Goal: Information Seeking & Learning: Learn about a topic

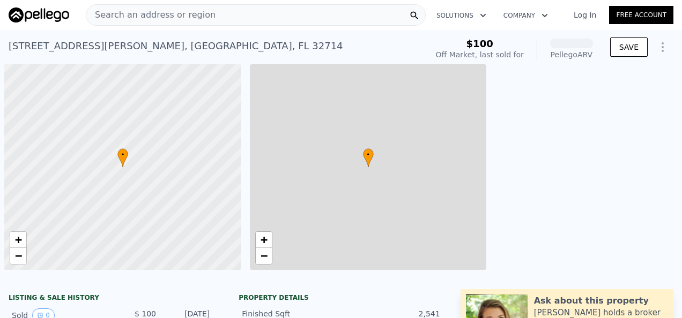
scroll to position [0, 4]
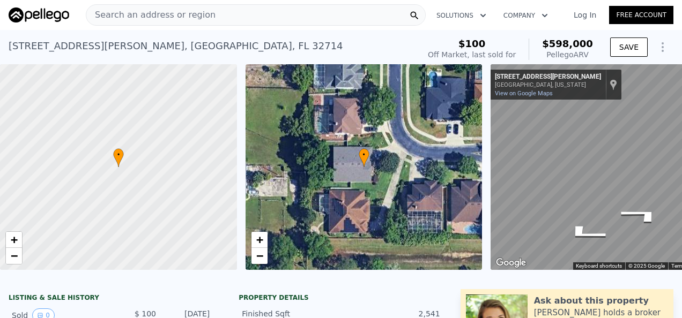
click at [462, 143] on div "• + − • + − ← Move left → Move right ↑ Move up ↓ Move down + Zoom in - Zoom out…" at bounding box center [341, 167] width 682 height 206
click at [454, 163] on div "• + − • + − ← Move left → Move right ↑ Move up ↓ Move down + Zoom in - Zoom out…" at bounding box center [341, 167] width 682 height 206
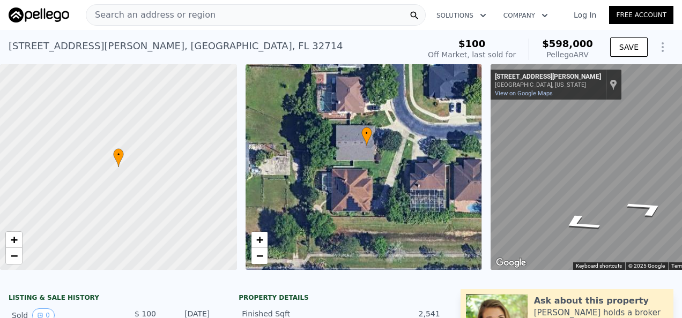
drag, startPoint x: 454, startPoint y: 160, endPoint x: 457, endPoint y: 141, distance: 19.5
click at [457, 141] on div "• + −" at bounding box center [364, 167] width 237 height 206
click at [194, 13] on span "Search an address or region" at bounding box center [150, 15] width 129 height 13
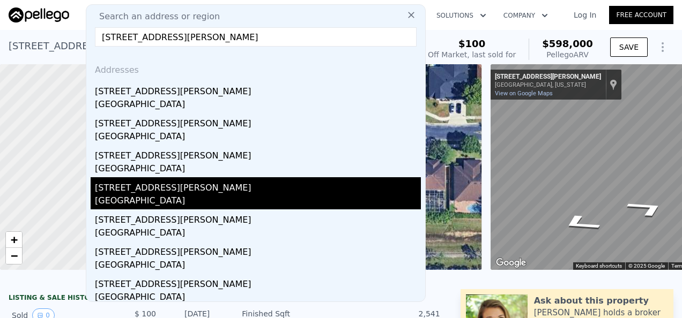
type input "[STREET_ADDRESS][PERSON_NAME]"
click at [181, 191] on div "[STREET_ADDRESS][PERSON_NAME]" at bounding box center [258, 185] width 326 height 17
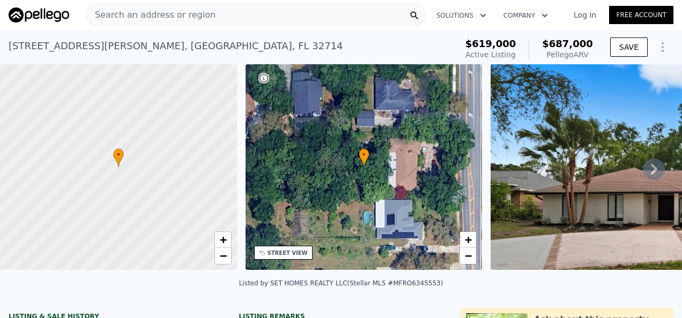
click at [650, 170] on icon at bounding box center [653, 169] width 21 height 21
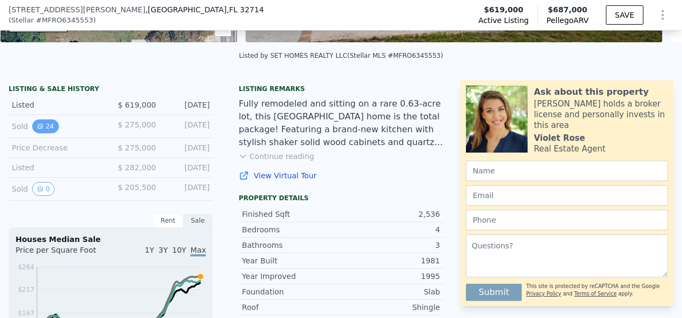
scroll to position [225, 0]
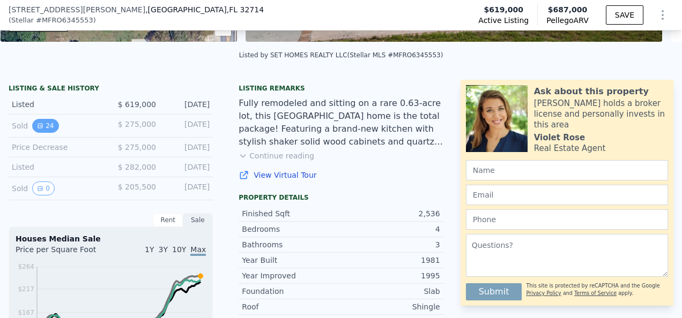
click at [40, 129] on button "24" at bounding box center [45, 126] width 26 height 14
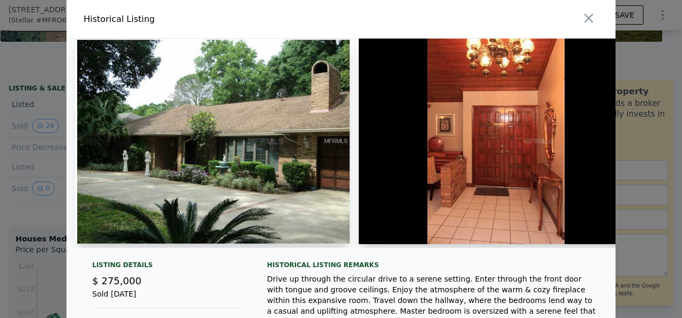
click at [250, 150] on img at bounding box center [212, 142] width 275 height 206
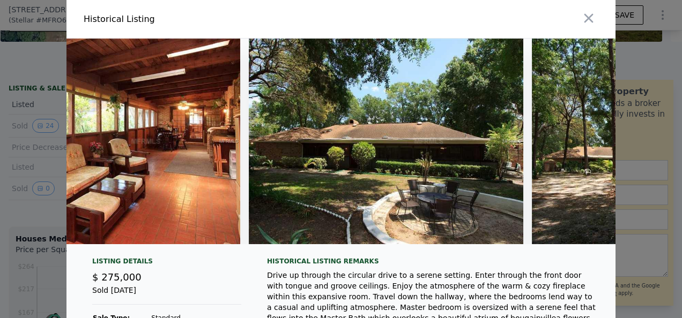
scroll to position [0, 5492]
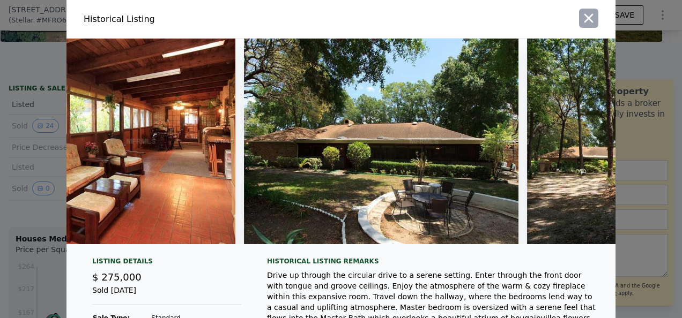
click at [590, 20] on icon "button" at bounding box center [588, 18] width 15 height 15
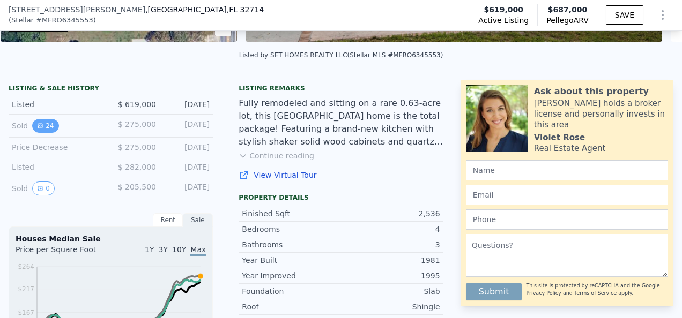
click at [34, 132] on button "24" at bounding box center [45, 126] width 26 height 14
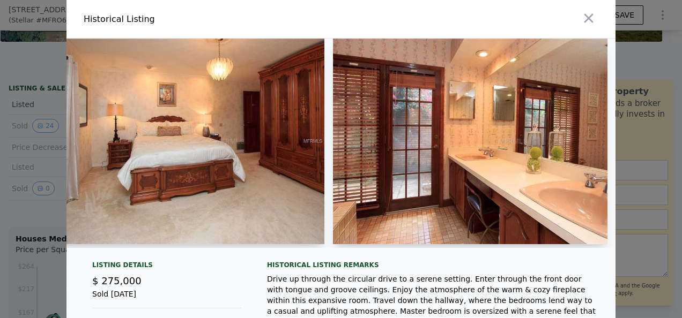
scroll to position [0, 2038]
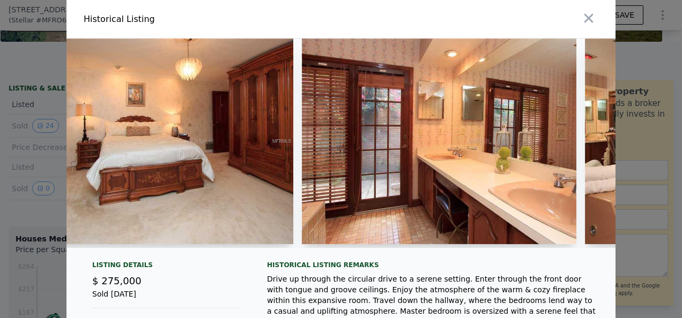
click at [320, 246] on div at bounding box center [439, 144] width 274 height 210
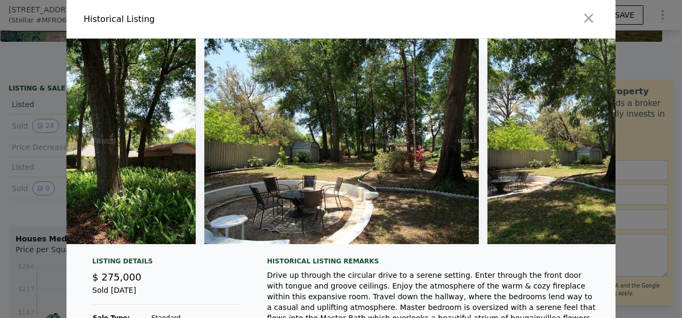
scroll to position [0, 6261]
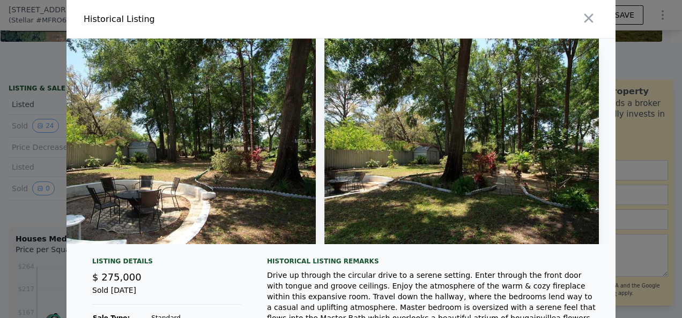
click at [40, 84] on div at bounding box center [341, 159] width 682 height 318
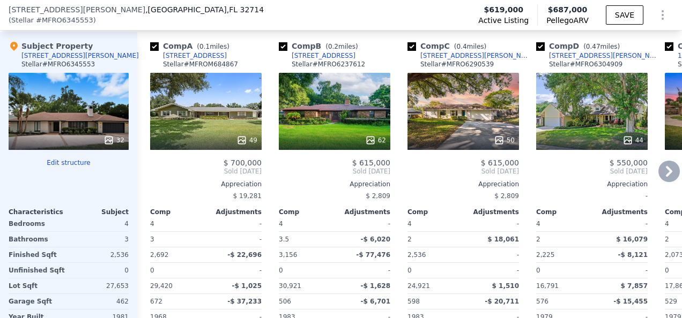
scroll to position [1272, 0]
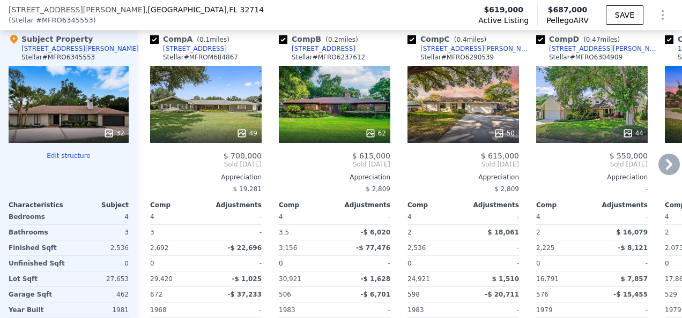
click at [261, 120] on div "49" at bounding box center [206, 104] width 112 height 77
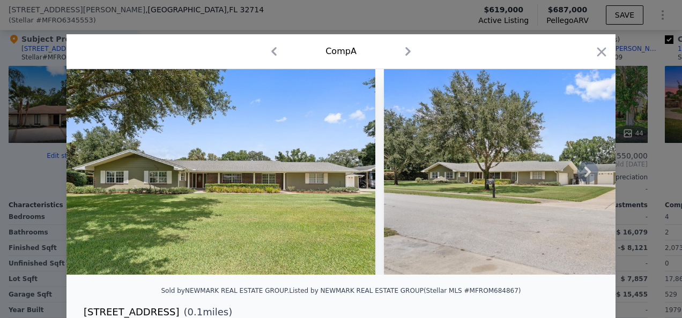
click at [580, 177] on icon at bounding box center [587, 171] width 21 height 21
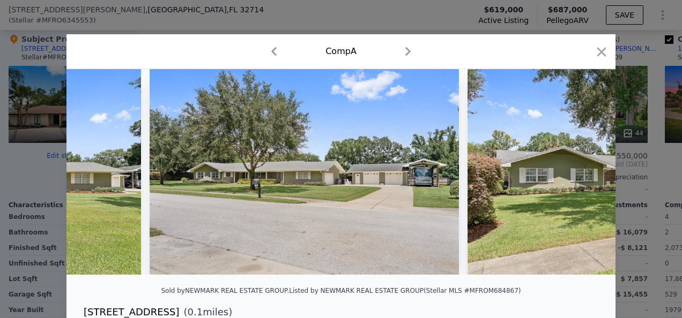
scroll to position [0, 257]
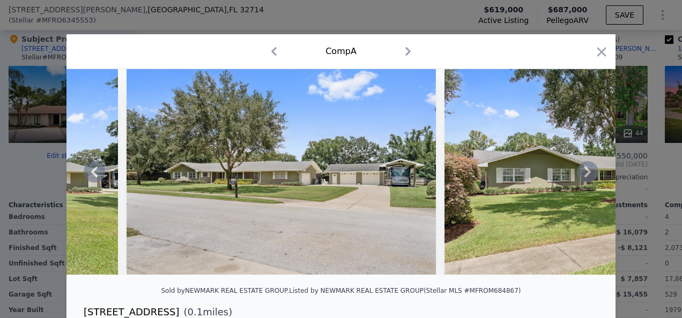
click at [580, 177] on icon at bounding box center [587, 171] width 21 height 21
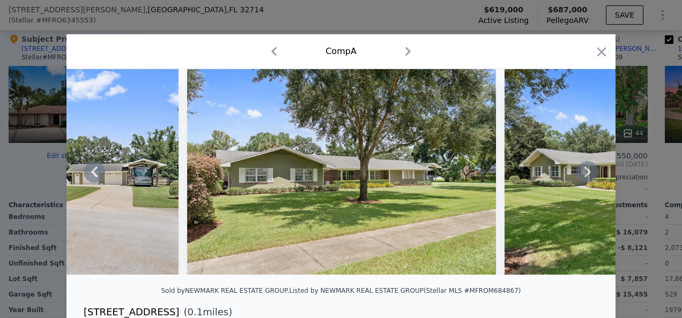
click at [580, 177] on icon at bounding box center [587, 171] width 21 height 21
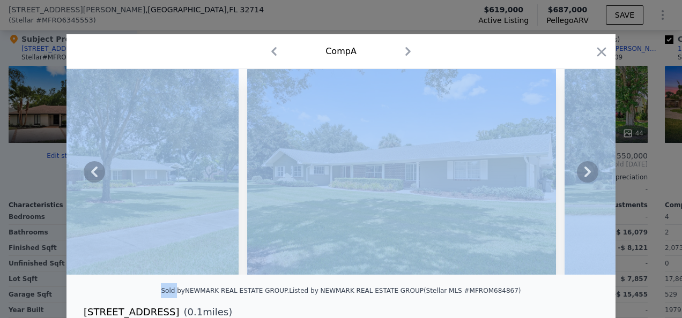
click at [580, 177] on icon at bounding box center [587, 171] width 21 height 21
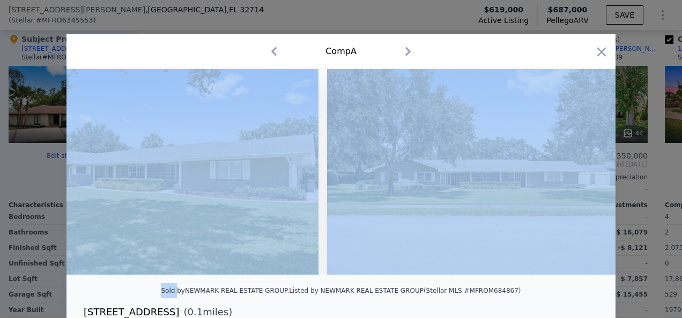
scroll to position [0, 1029]
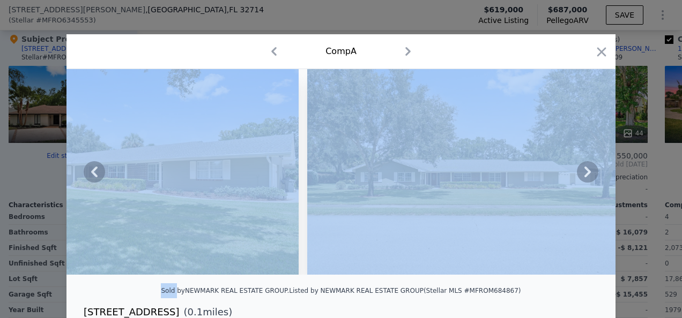
click at [464, 52] on div "Comp A" at bounding box center [341, 51] width 532 height 17
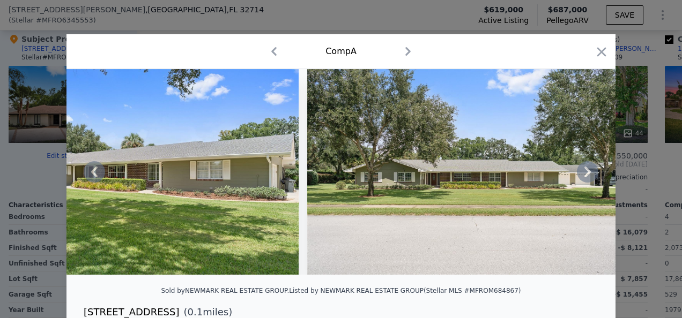
click at [420, 49] on div "Comp A" at bounding box center [341, 51] width 532 height 17
click at [407, 47] on icon "button" at bounding box center [407, 51] width 17 height 17
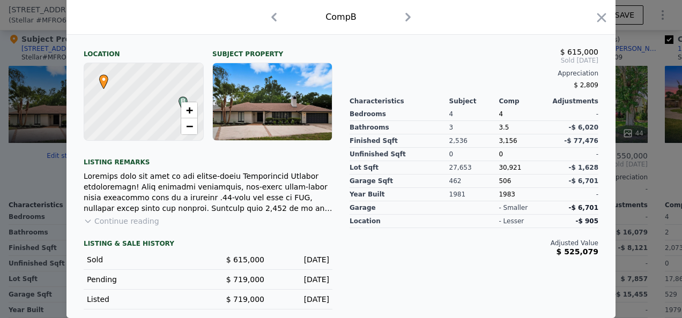
scroll to position [306, 0]
drag, startPoint x: 336, startPoint y: 262, endPoint x: 264, endPoint y: 262, distance: 71.8
click at [264, 262] on div "Include Comp B in ARV Analysis Location Subject Property B • + − Listing remark…" at bounding box center [208, 166] width 266 height 288
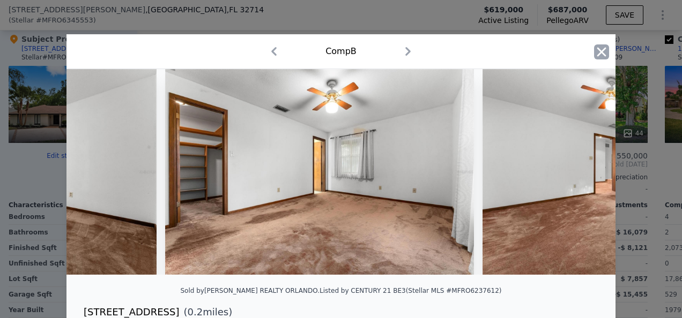
click at [603, 51] on icon "button" at bounding box center [601, 51] width 15 height 15
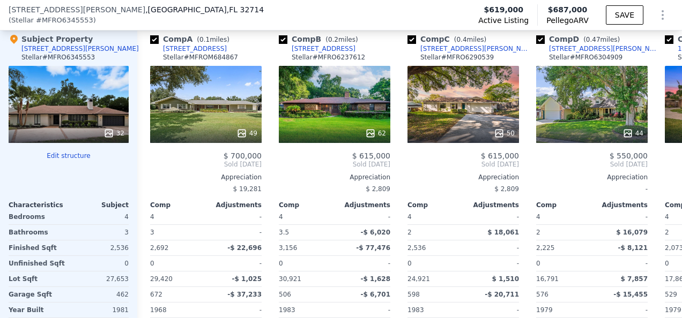
click at [99, 103] on div "32" at bounding box center [69, 104] width 120 height 77
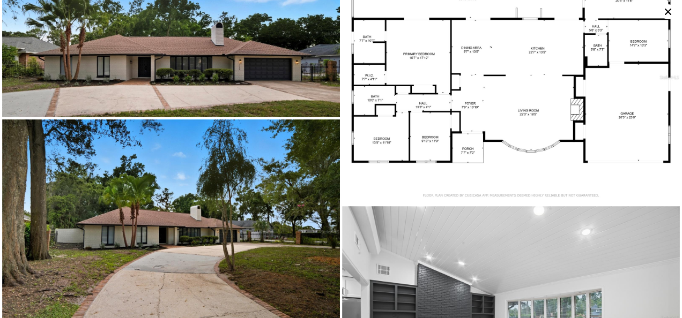
scroll to position [10, 0]
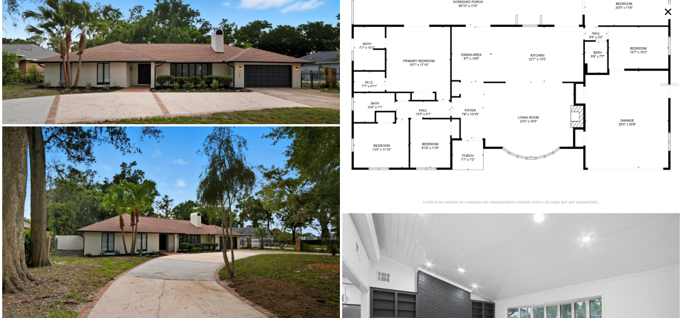
click at [171, 76] on img at bounding box center [171, 41] width 338 height 167
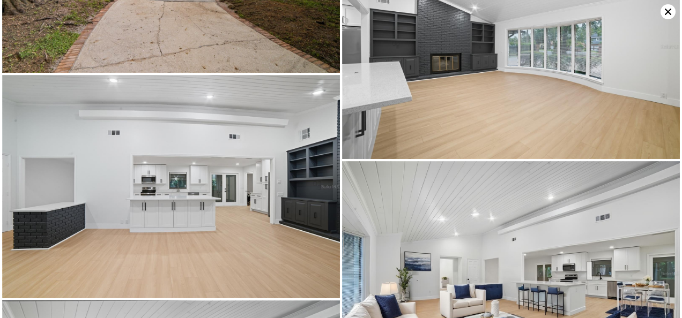
scroll to position [391, 0]
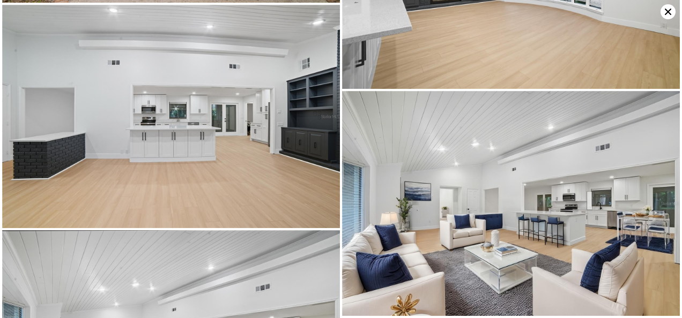
click at [234, 155] on img at bounding box center [171, 117] width 338 height 224
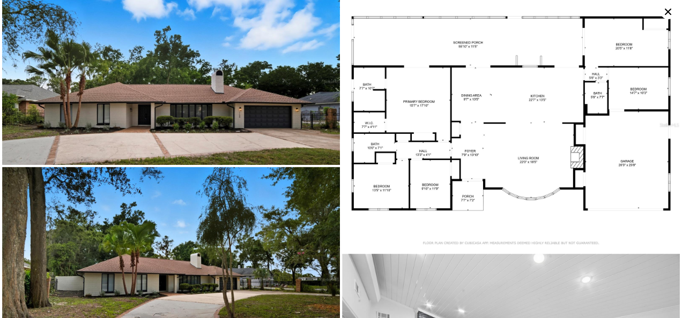
scroll to position [0, 0]
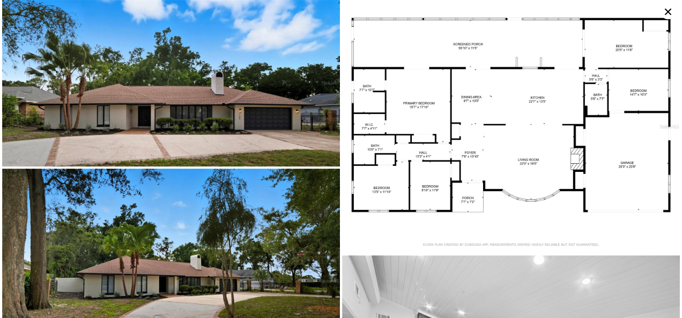
click at [668, 10] on icon at bounding box center [667, 11] width 15 height 15
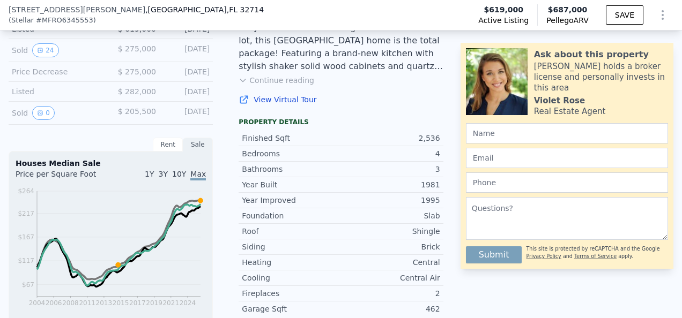
click at [54, 62] on div "Sold 24 $ 275,000 [DATE]" at bounding box center [111, 50] width 204 height 23
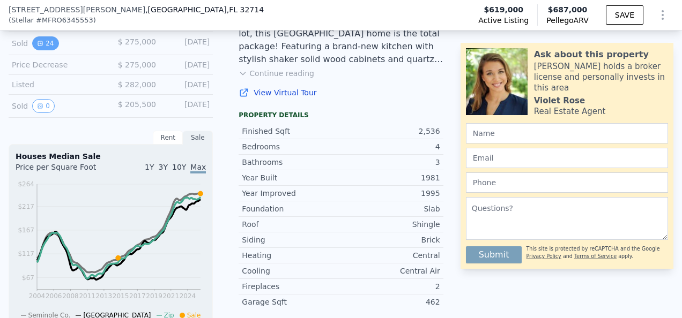
click at [44, 43] on div "Sold 24 $ 275,000 [DATE]" at bounding box center [111, 43] width 204 height 23
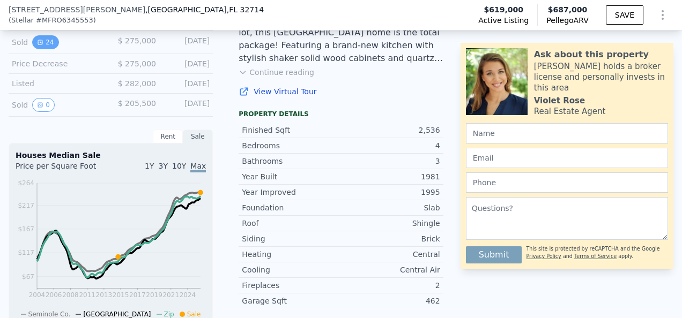
click at [44, 43] on button "24" at bounding box center [45, 42] width 26 height 14
